Goal: Task Accomplishment & Management: Manage account settings

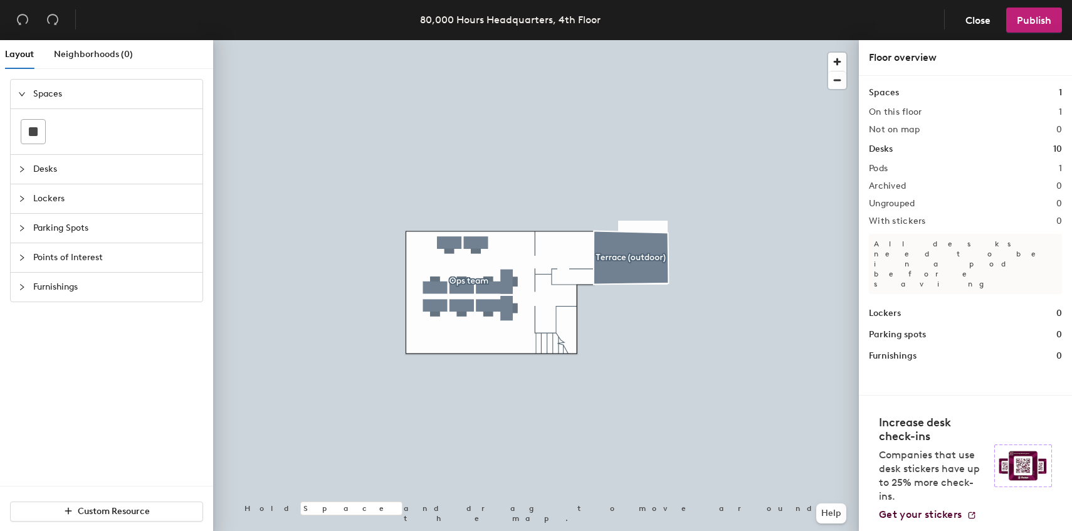
click at [463, 40] on div at bounding box center [535, 40] width 645 height 0
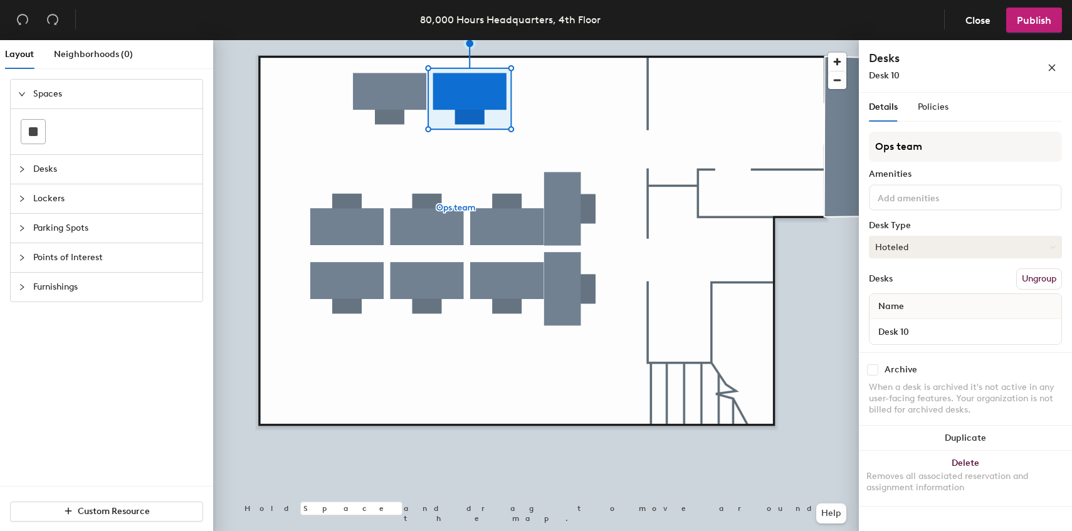
click at [990, 241] on button "Hoteled" at bounding box center [965, 247] width 193 height 23
click at [914, 283] on div "Assigned" at bounding box center [931, 285] width 125 height 19
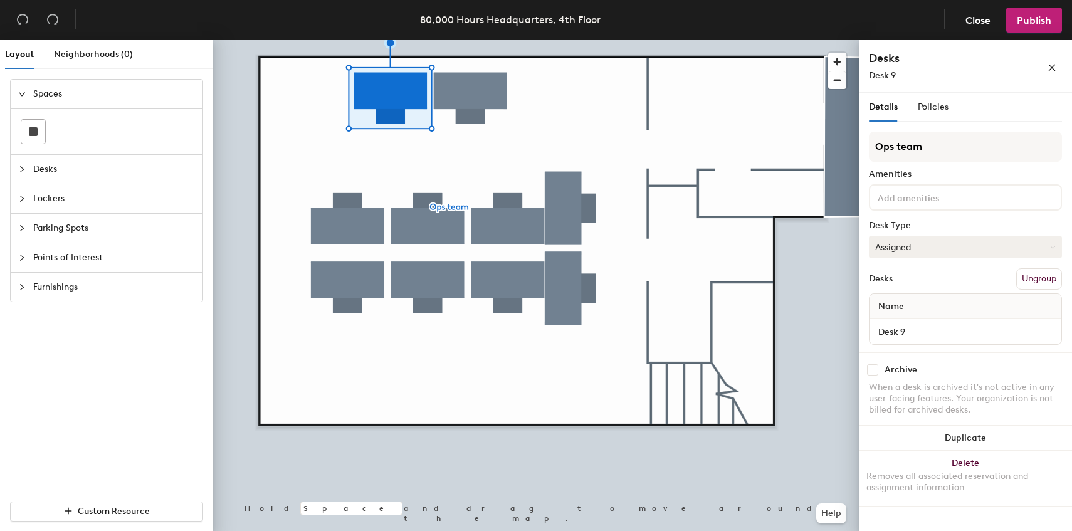
click at [966, 245] on button "Assigned" at bounding box center [965, 247] width 193 height 23
click at [917, 325] on div "Hoteled" at bounding box center [931, 323] width 125 height 19
click at [1040, 17] on span "Publish" at bounding box center [1033, 20] width 34 height 12
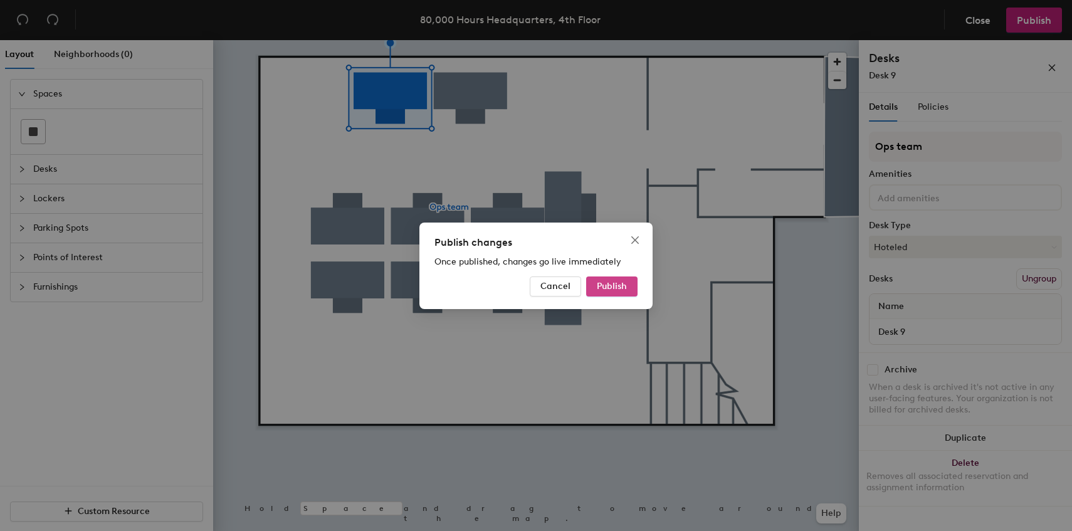
click at [610, 290] on span "Publish" at bounding box center [612, 286] width 30 height 11
